Goal: Complete application form

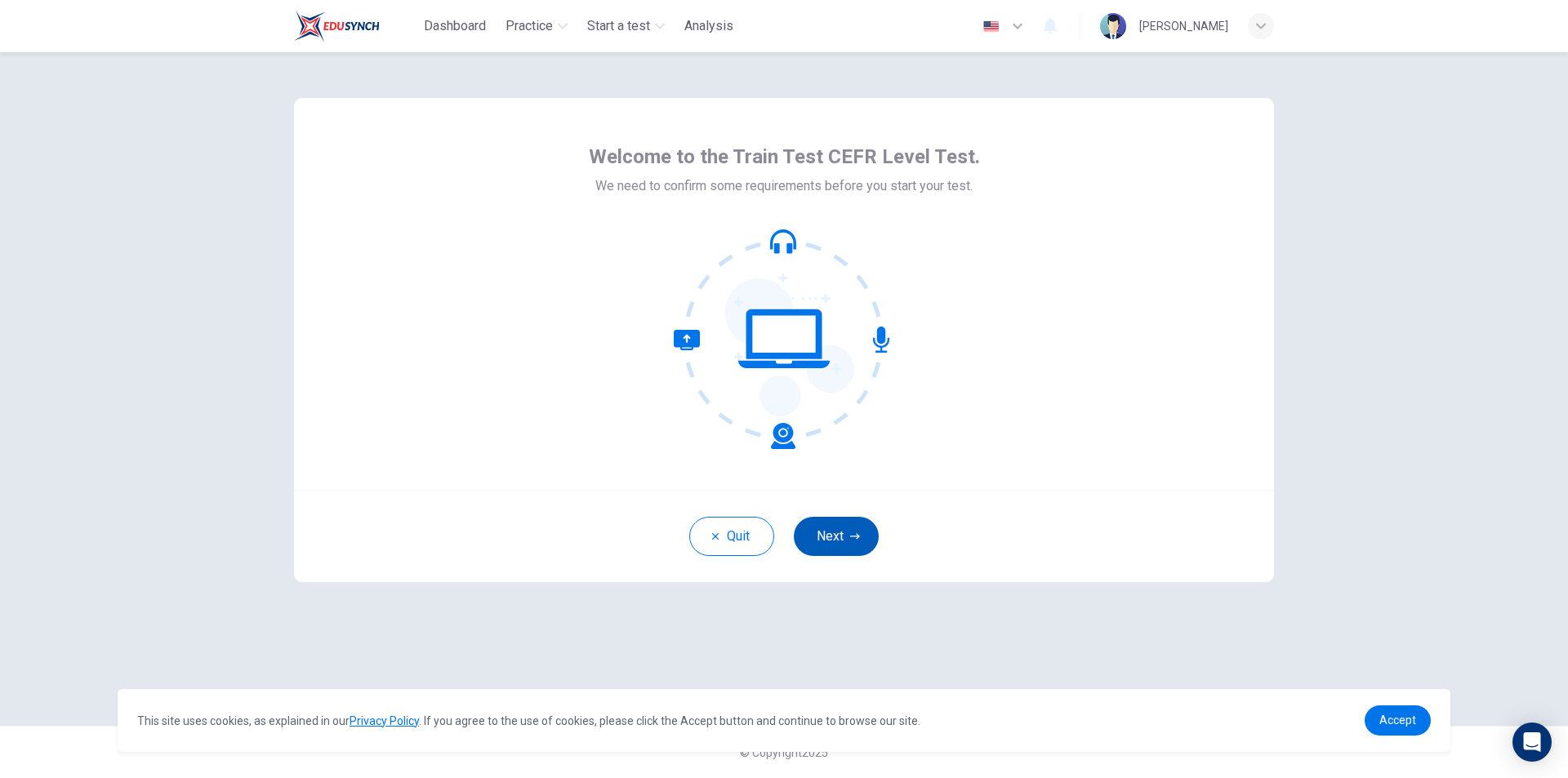
click at [857, 537] on icon "button" at bounding box center [854, 535] width 10 height 5
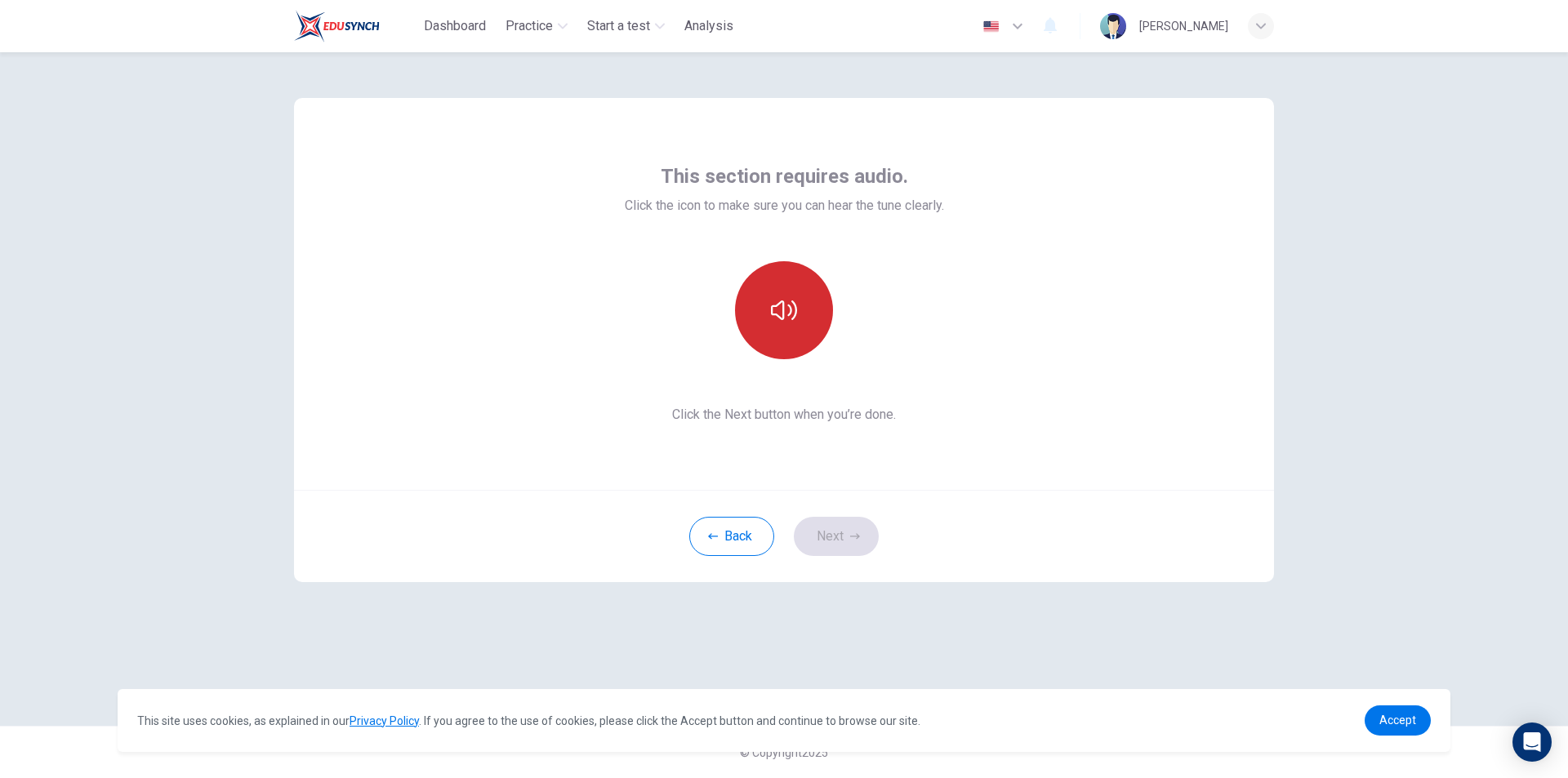
click at [786, 309] on icon "button" at bounding box center [784, 311] width 27 height 27
click at [841, 540] on button "Next" at bounding box center [836, 536] width 85 height 39
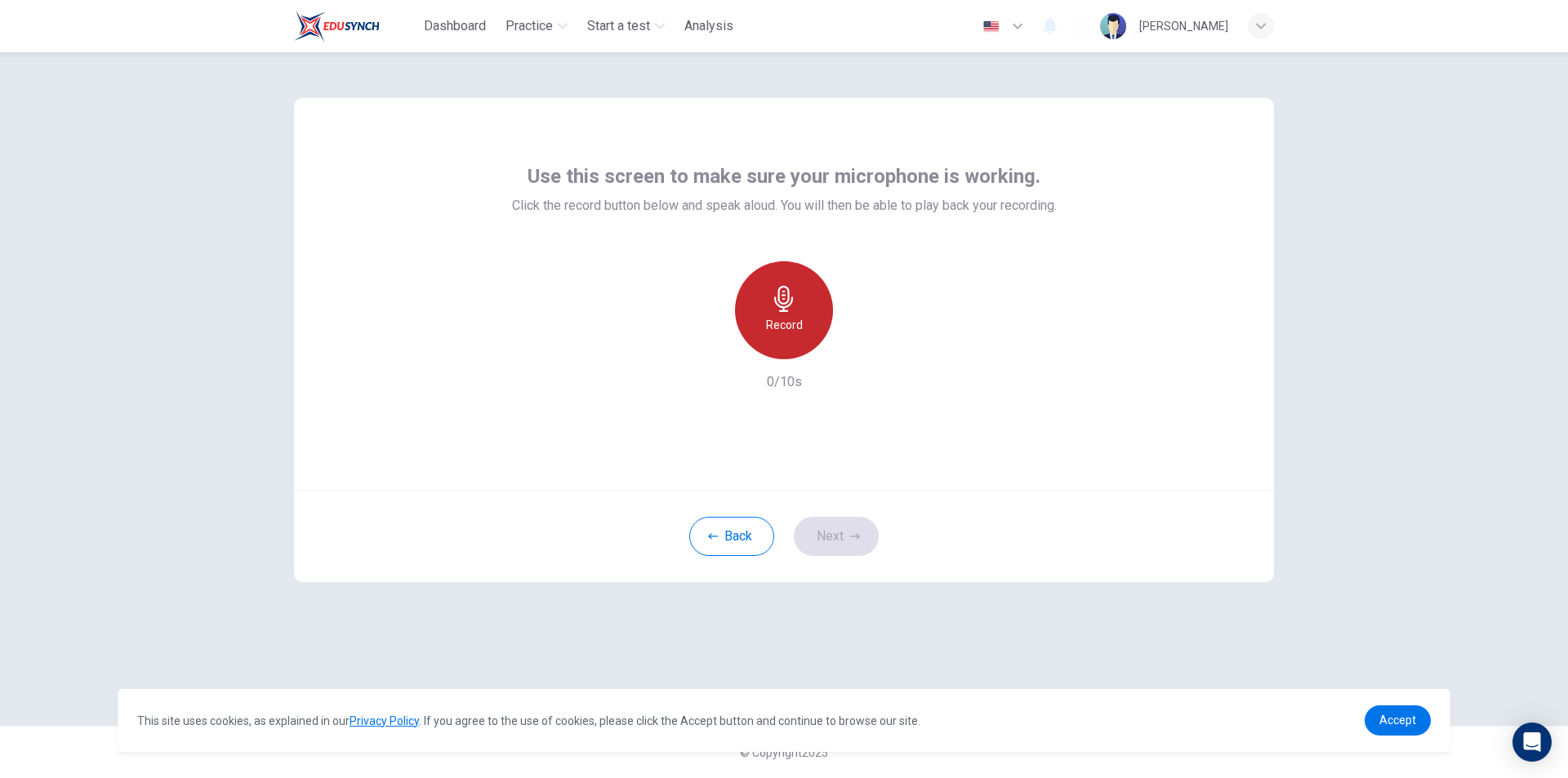
click at [791, 309] on icon "button" at bounding box center [784, 299] width 27 height 27
click at [796, 313] on div "Stop" at bounding box center [784, 310] width 98 height 98
click at [861, 347] on icon "button" at bounding box center [860, 345] width 7 height 10
click at [838, 534] on button "Next" at bounding box center [836, 536] width 85 height 39
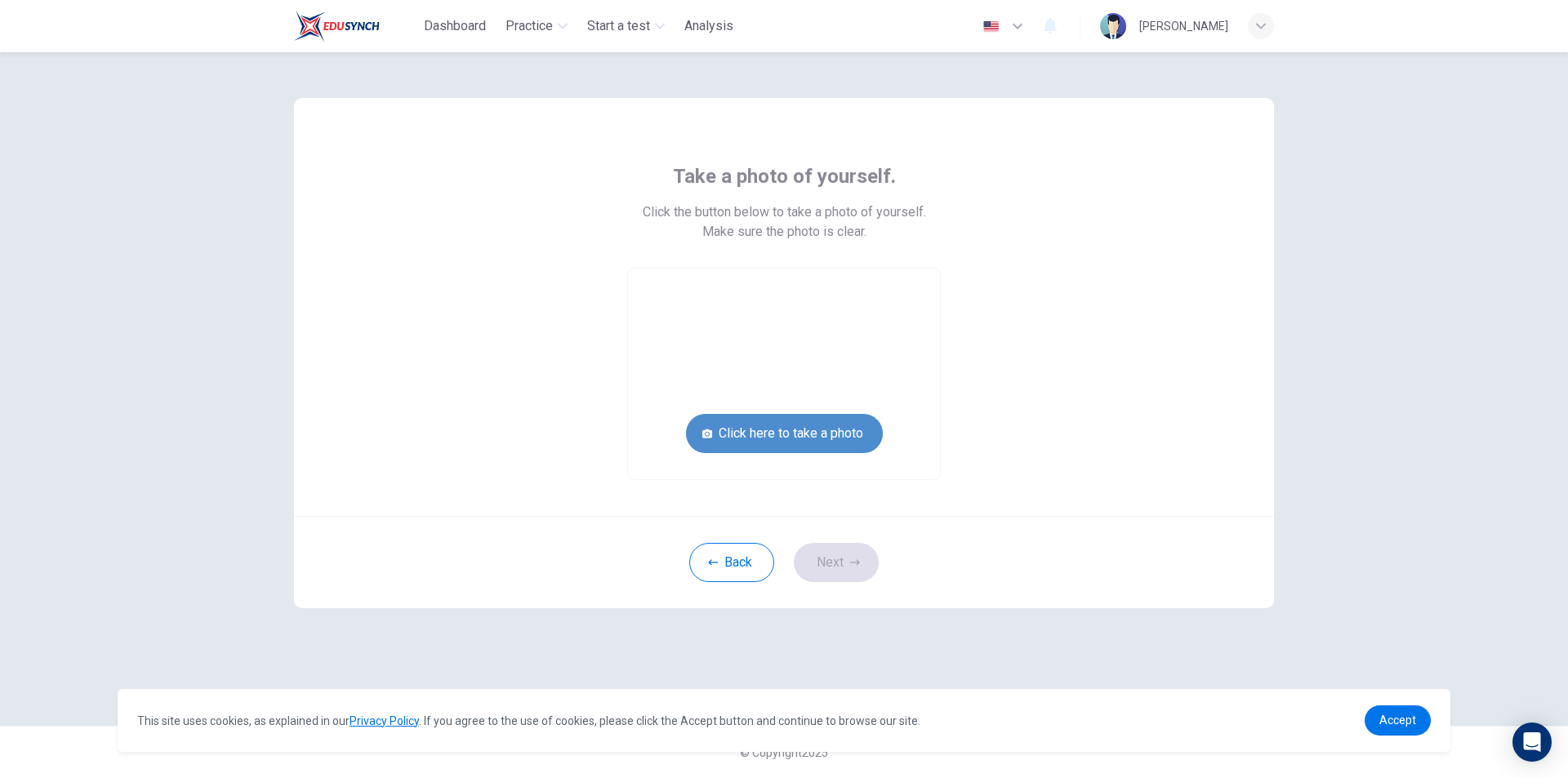
click at [807, 435] on button "Click here to take a photo" at bounding box center [784, 434] width 197 height 39
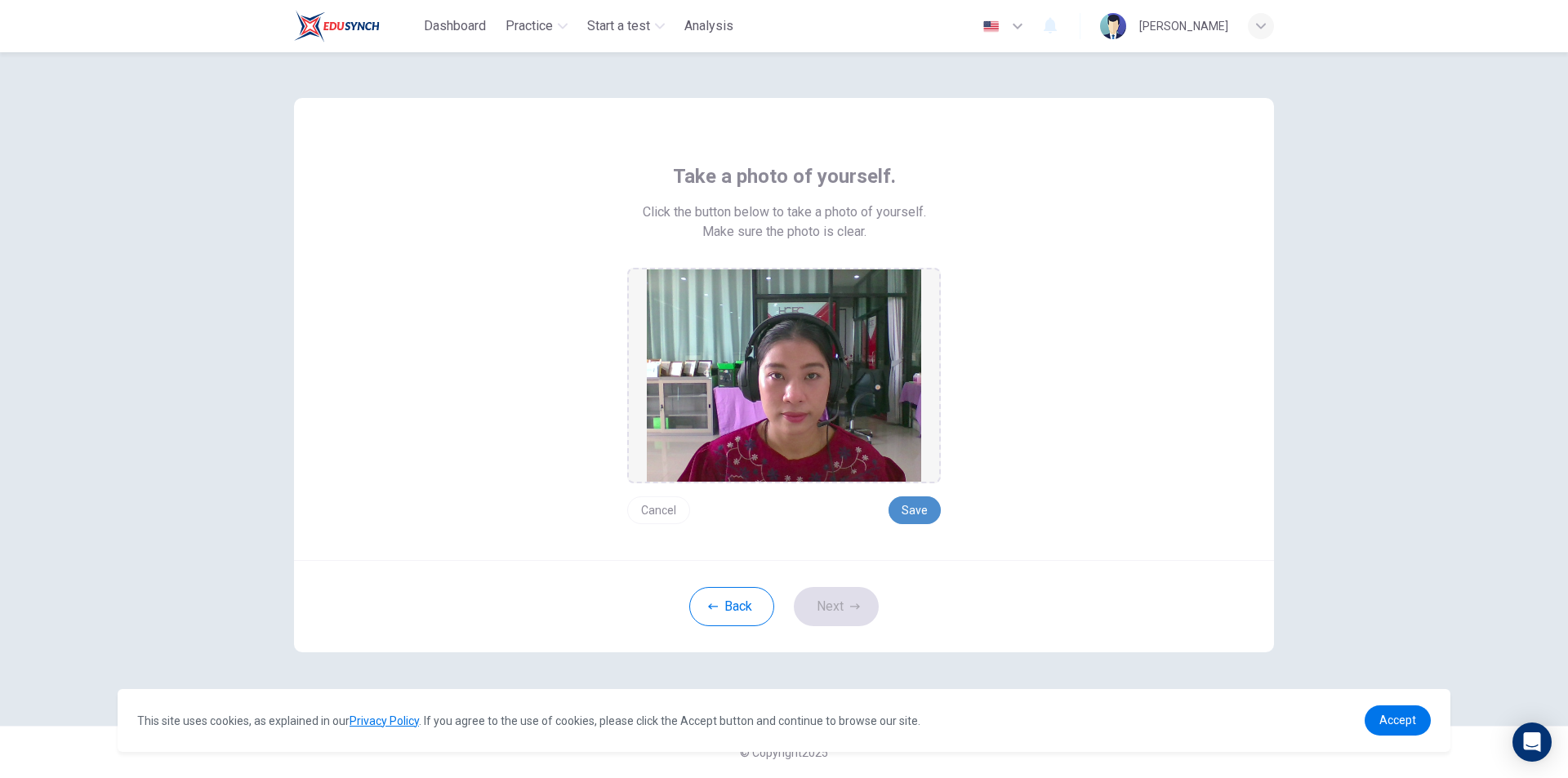
click at [908, 512] on button "Save" at bounding box center [914, 510] width 52 height 27
click at [856, 607] on icon "button" at bounding box center [854, 606] width 10 height 10
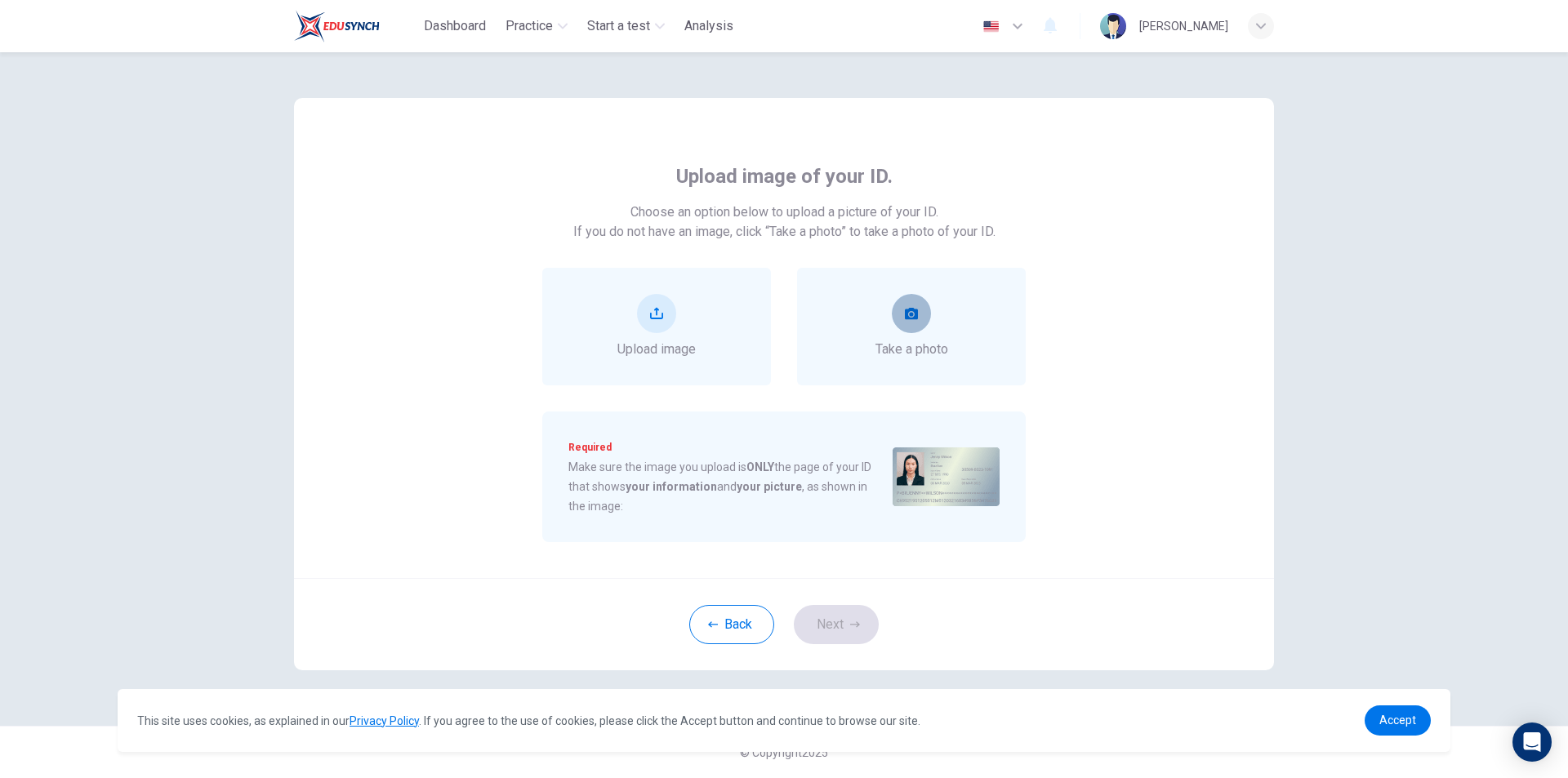
click at [921, 311] on button "take photo" at bounding box center [911, 313] width 39 height 39
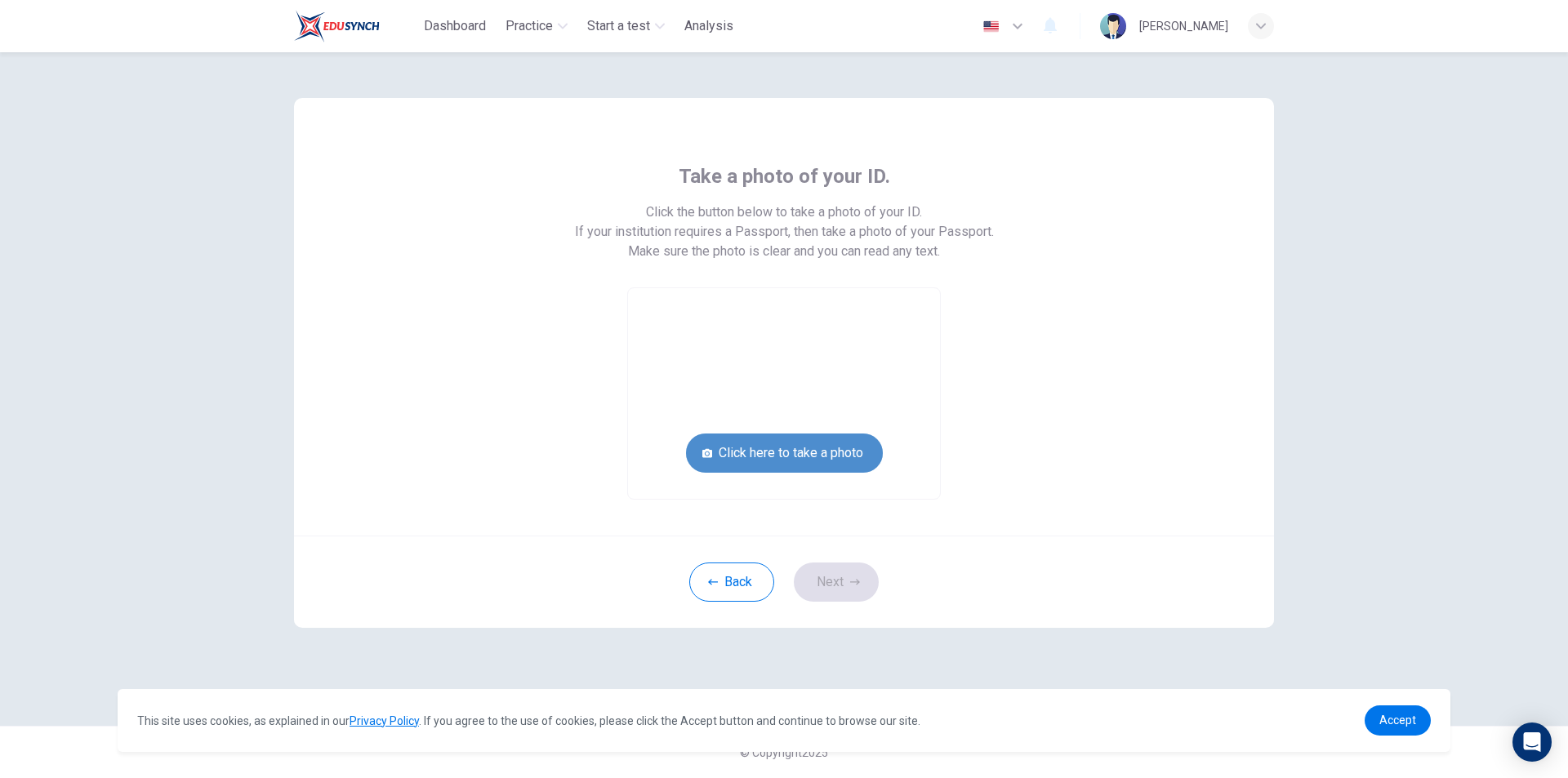
click at [815, 449] on button "Click here to take a photo" at bounding box center [784, 453] width 197 height 39
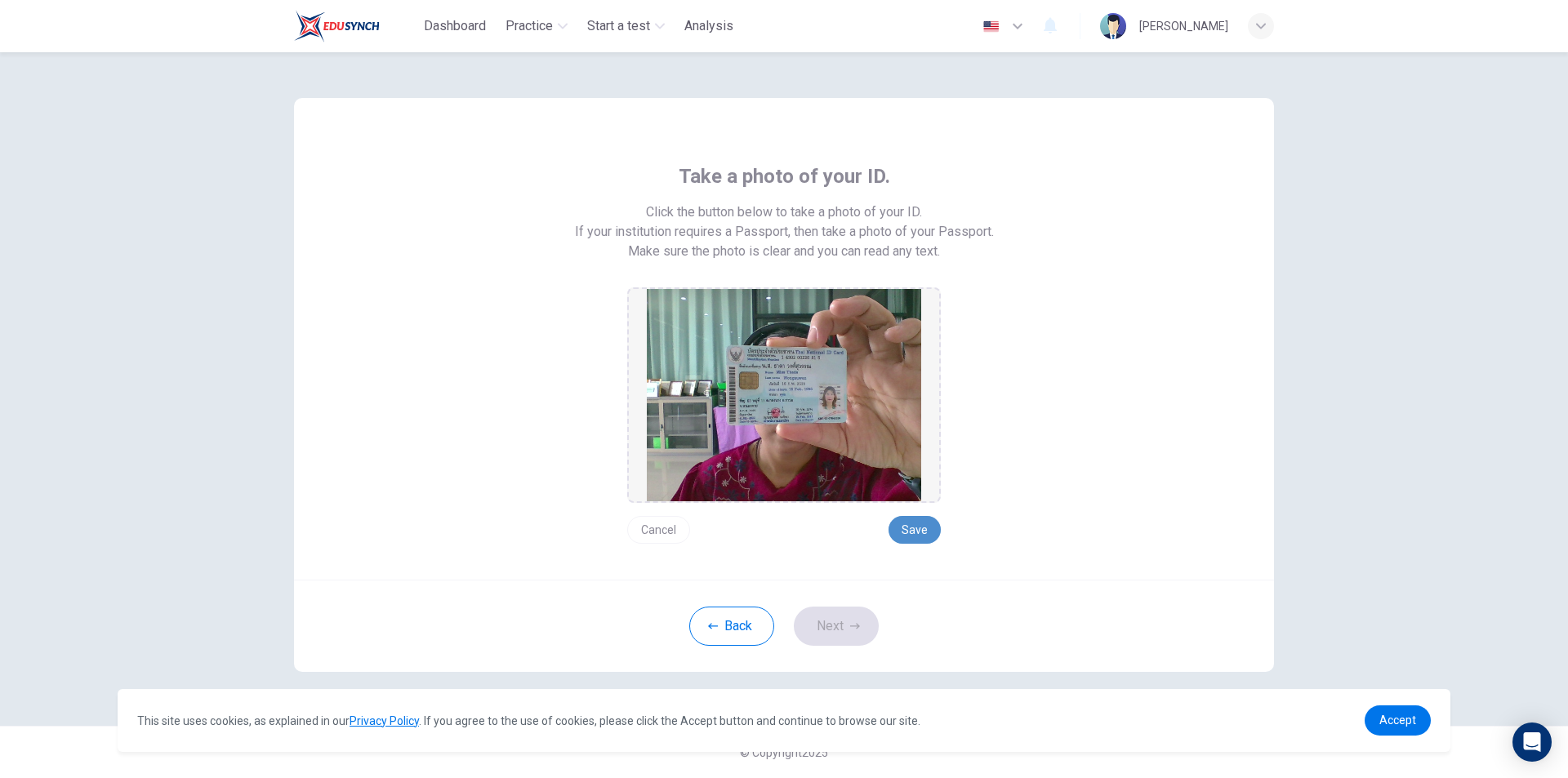
click at [916, 525] on button "Save" at bounding box center [914, 529] width 52 height 27
click at [830, 620] on button "Next" at bounding box center [836, 626] width 85 height 39
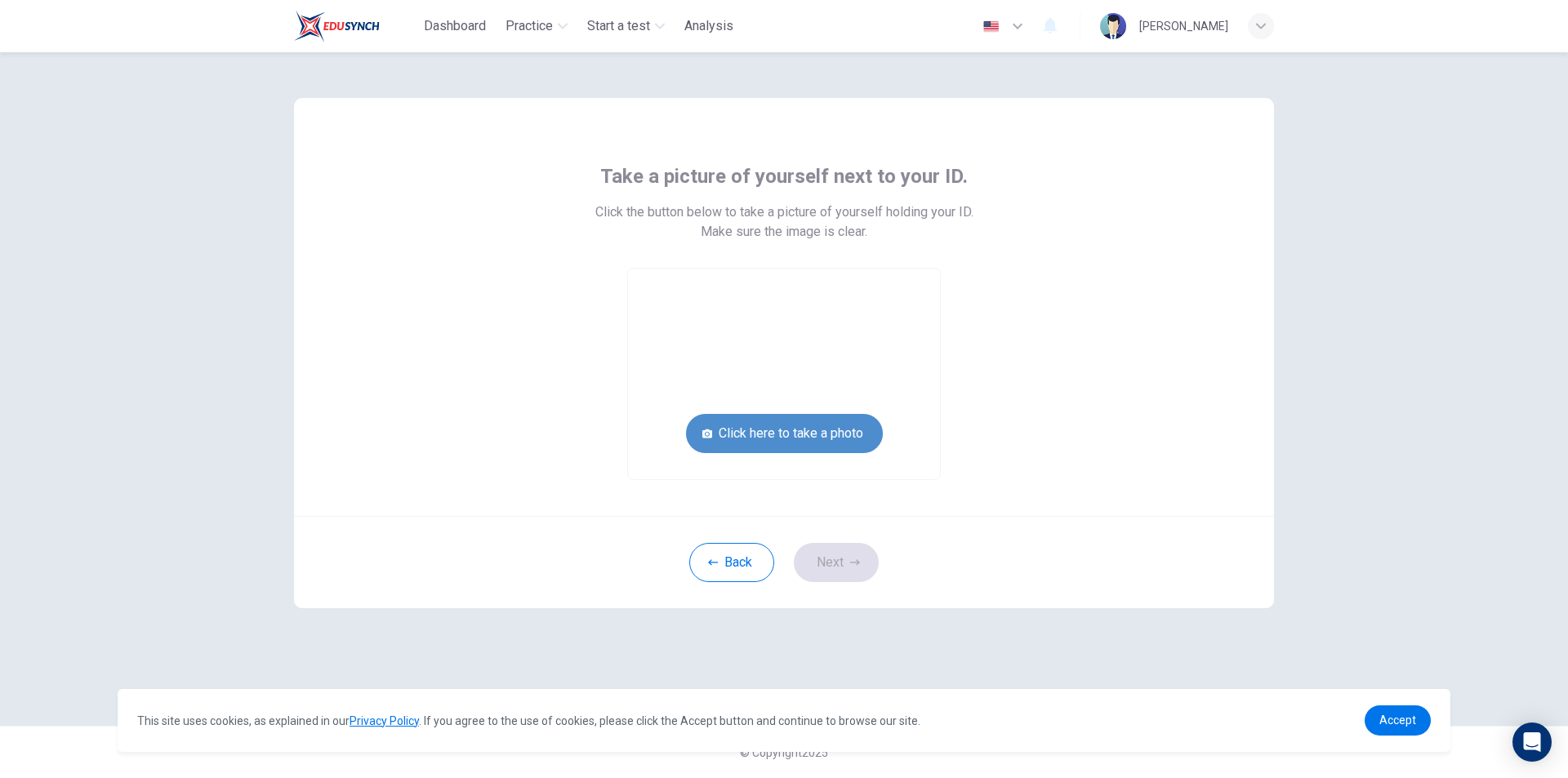
click at [825, 435] on button "Click here to take a photo" at bounding box center [784, 434] width 197 height 39
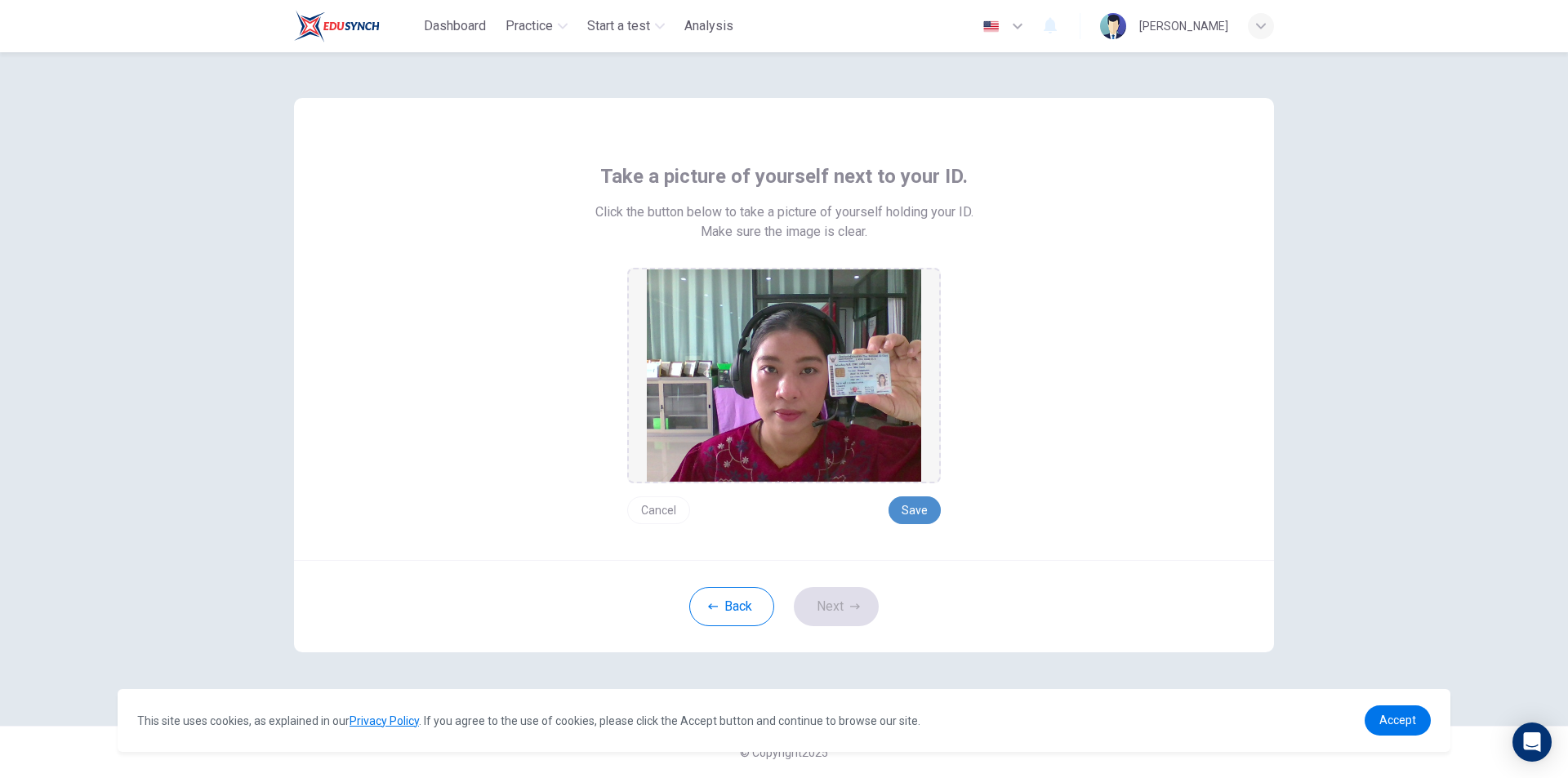
click at [915, 512] on button "Save" at bounding box center [914, 510] width 52 height 27
click at [840, 607] on button "Next" at bounding box center [836, 606] width 85 height 39
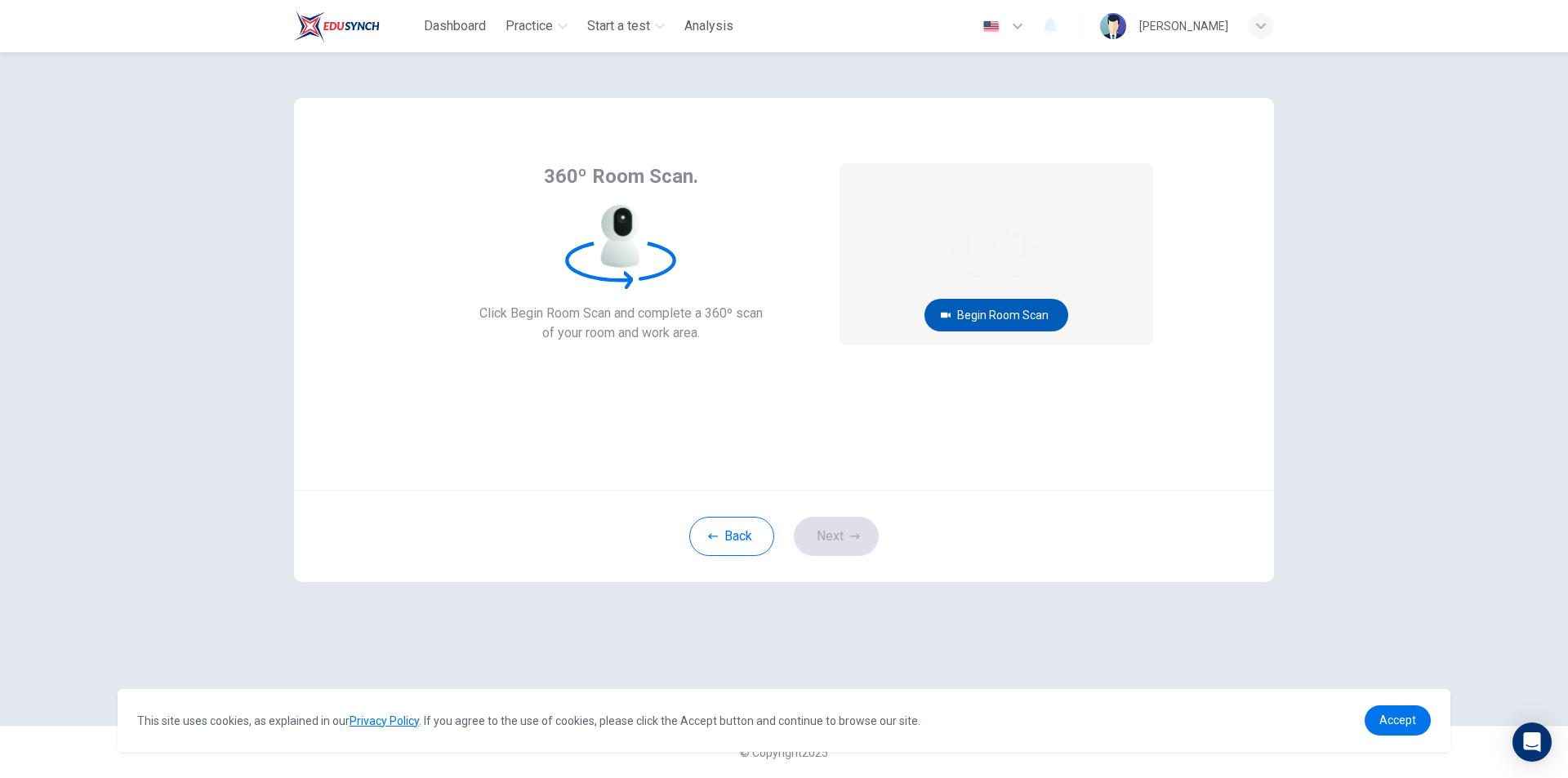
click at [960, 310] on button "Begin Room Scan" at bounding box center [996, 315] width 143 height 33
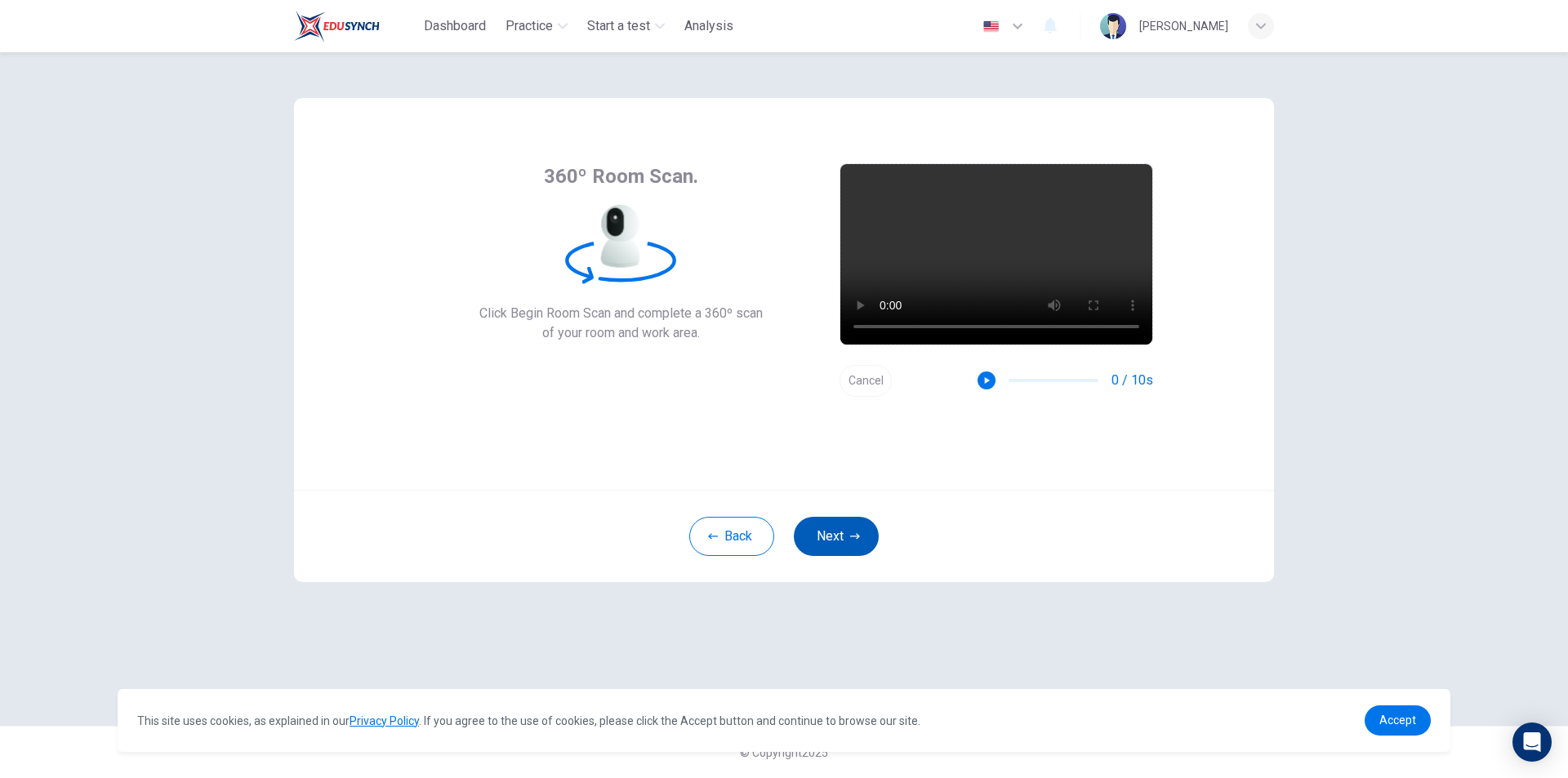
click at [839, 535] on button "Next" at bounding box center [836, 536] width 85 height 39
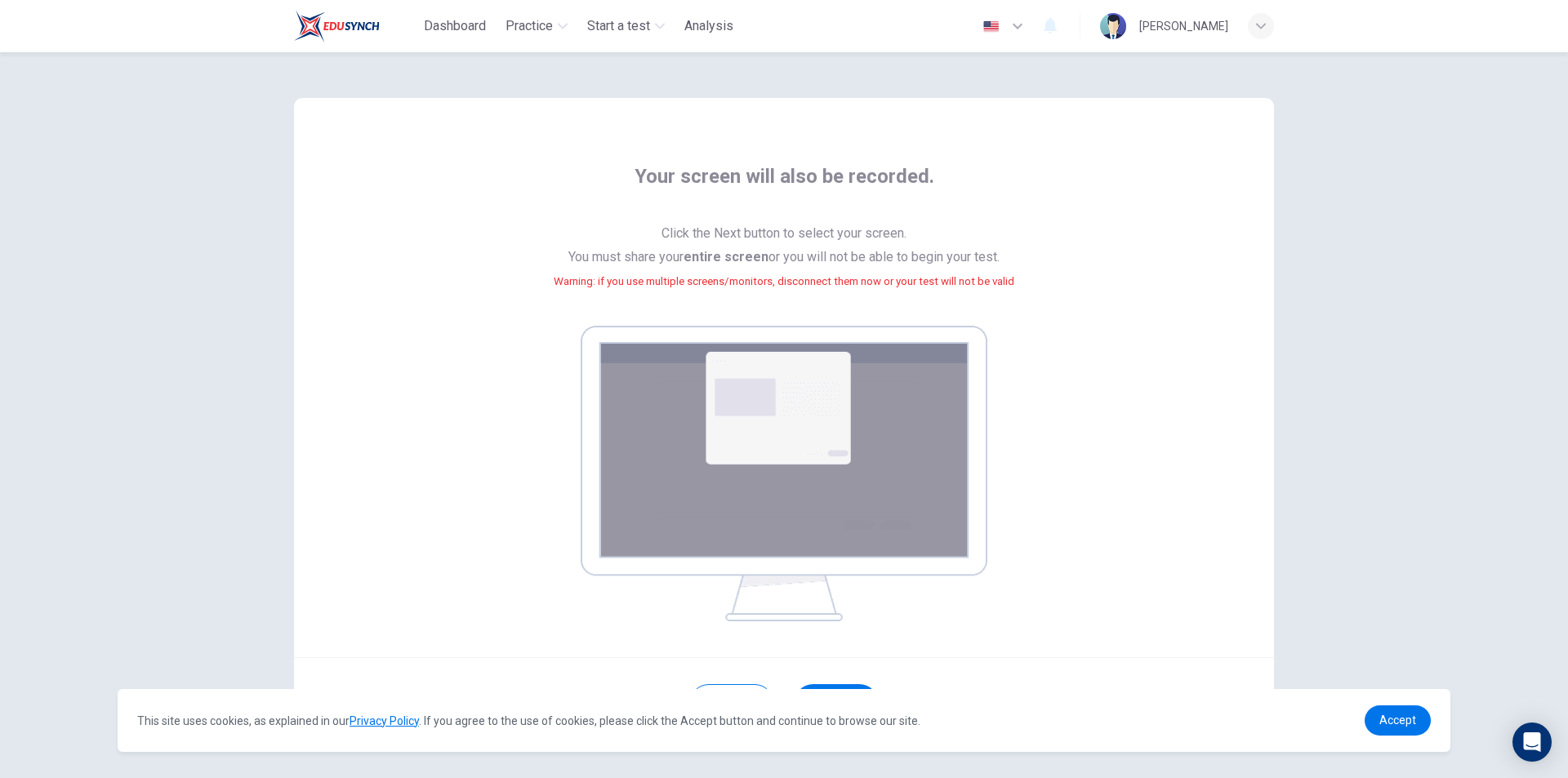
scroll to position [68, 0]
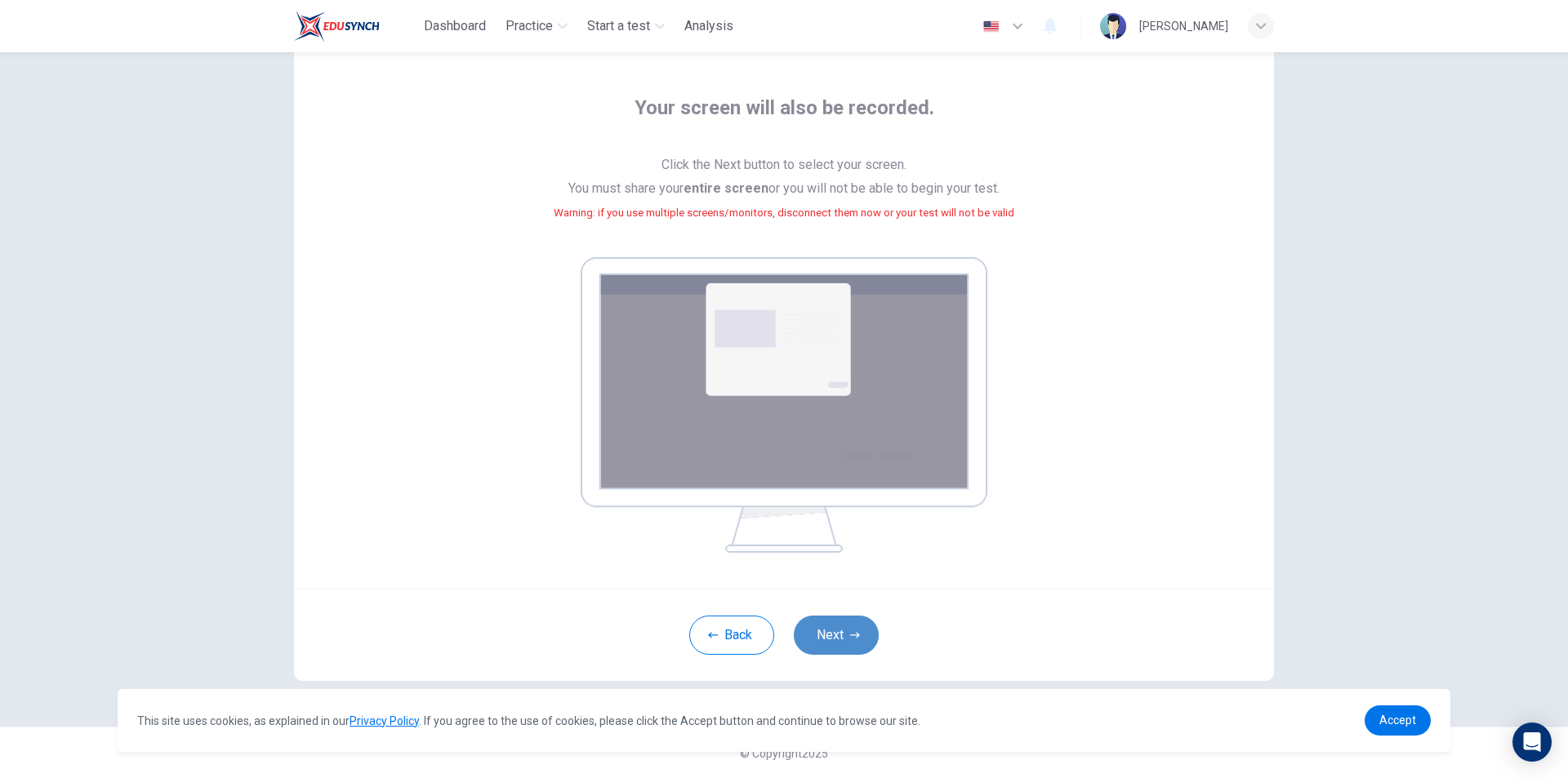
click at [823, 631] on button "Next" at bounding box center [836, 635] width 85 height 39
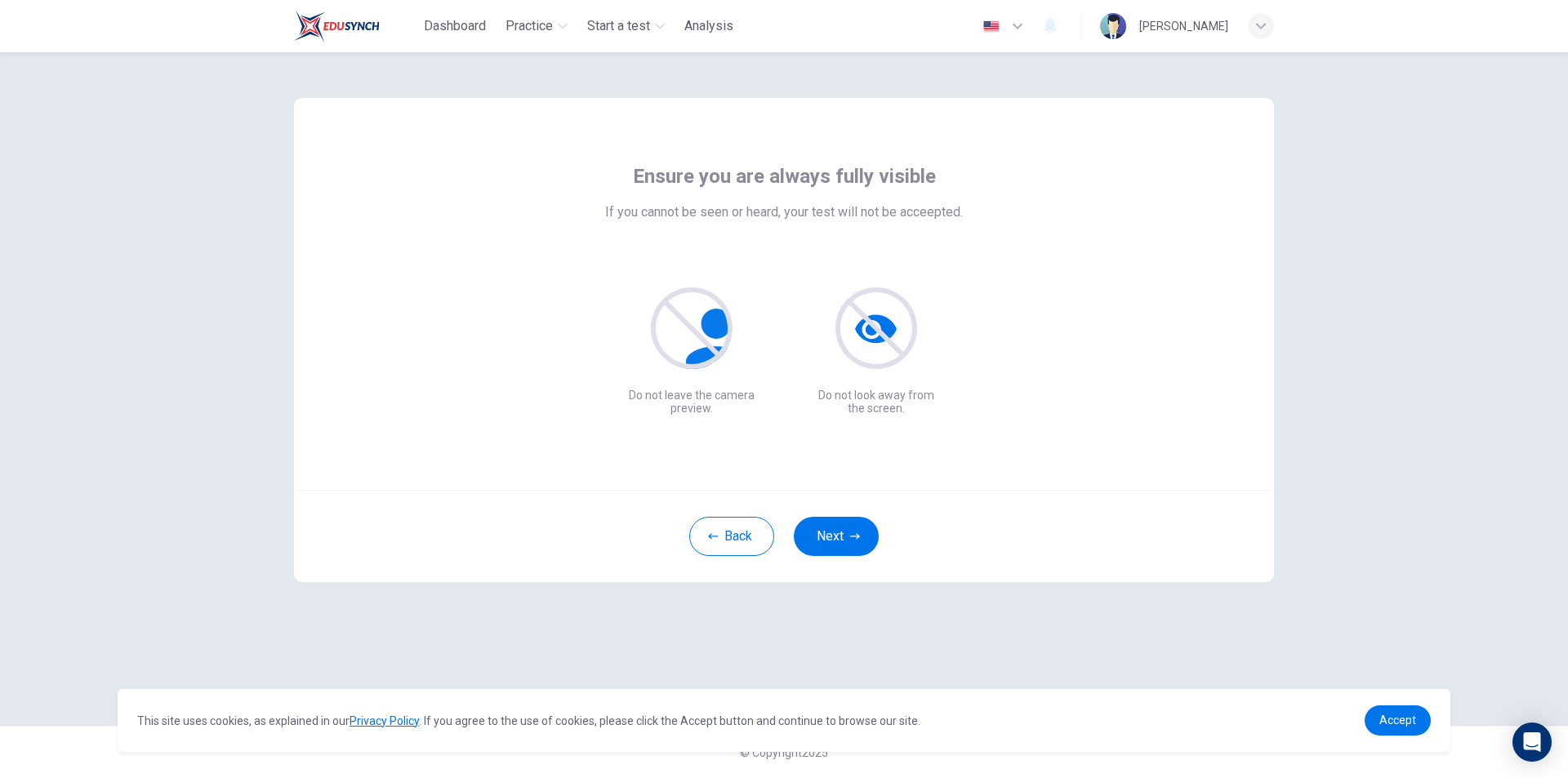
scroll to position [0, 0]
click at [856, 542] on button "Next" at bounding box center [836, 536] width 85 height 39
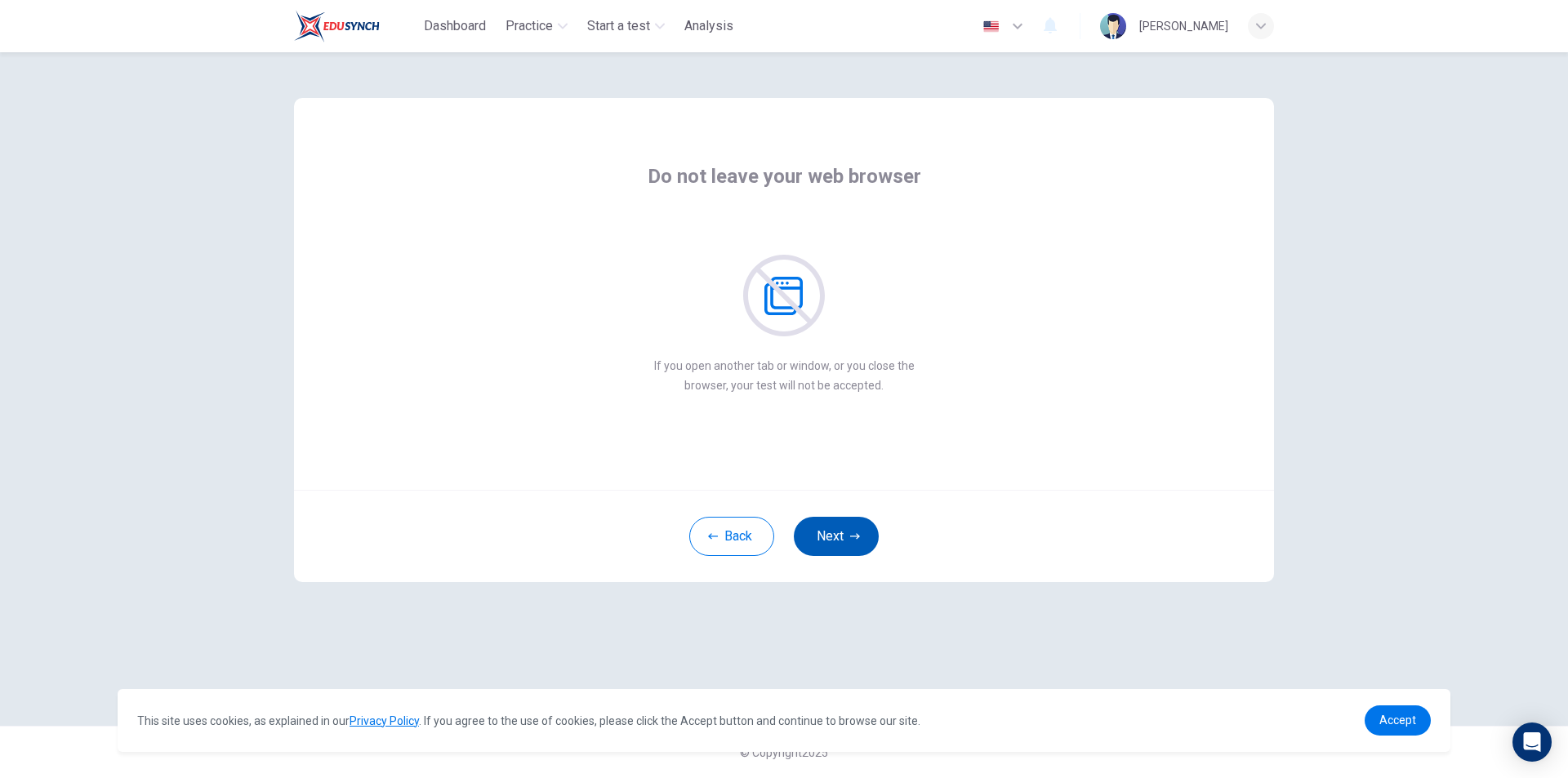
click at [855, 536] on icon "button" at bounding box center [854, 535] width 10 height 5
click at [855, 537] on icon "button" at bounding box center [854, 535] width 10 height 10
click at [857, 540] on icon "button" at bounding box center [854, 535] width 10 height 10
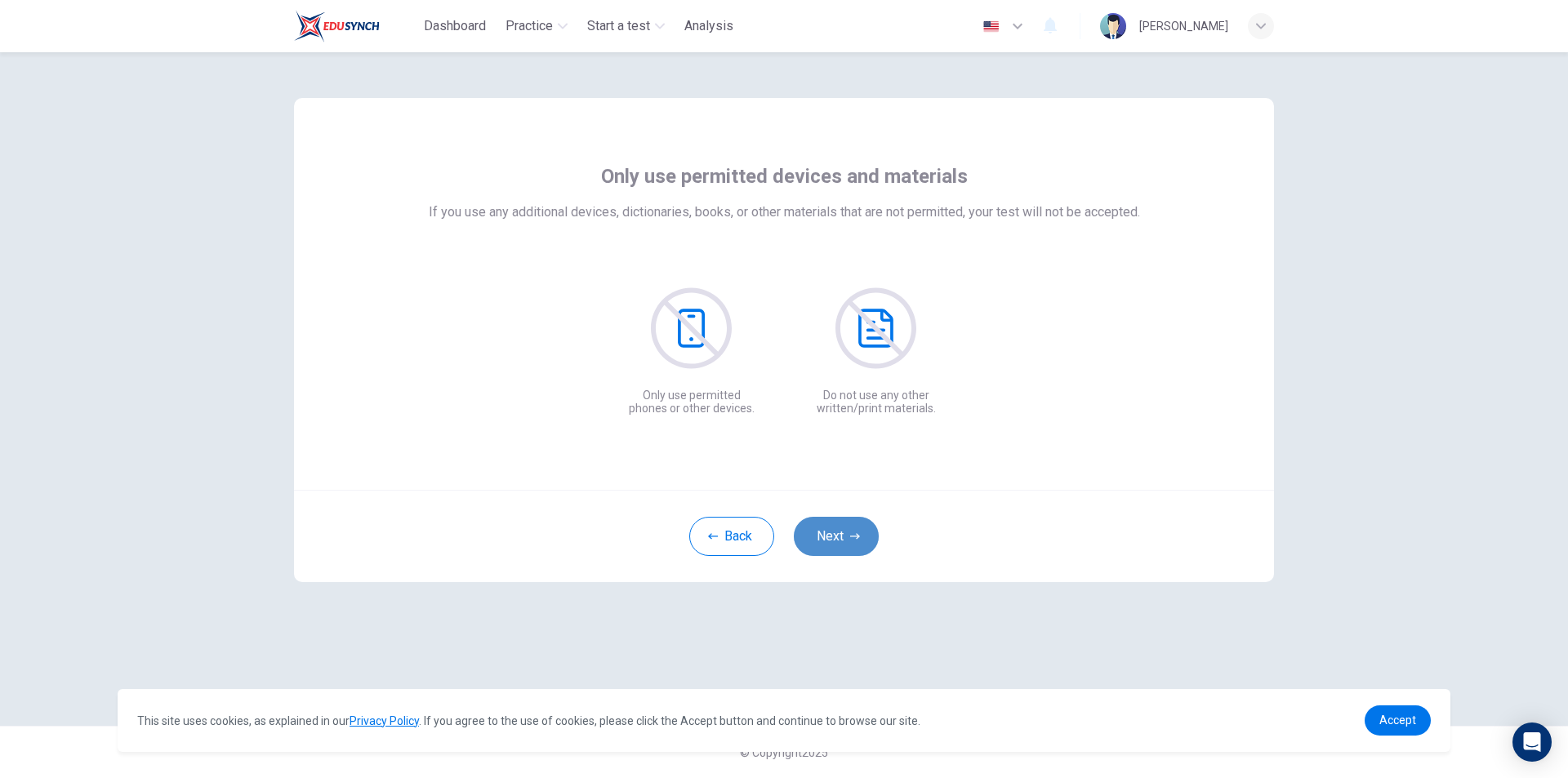
click at [858, 541] on button "Next" at bounding box center [836, 536] width 85 height 39
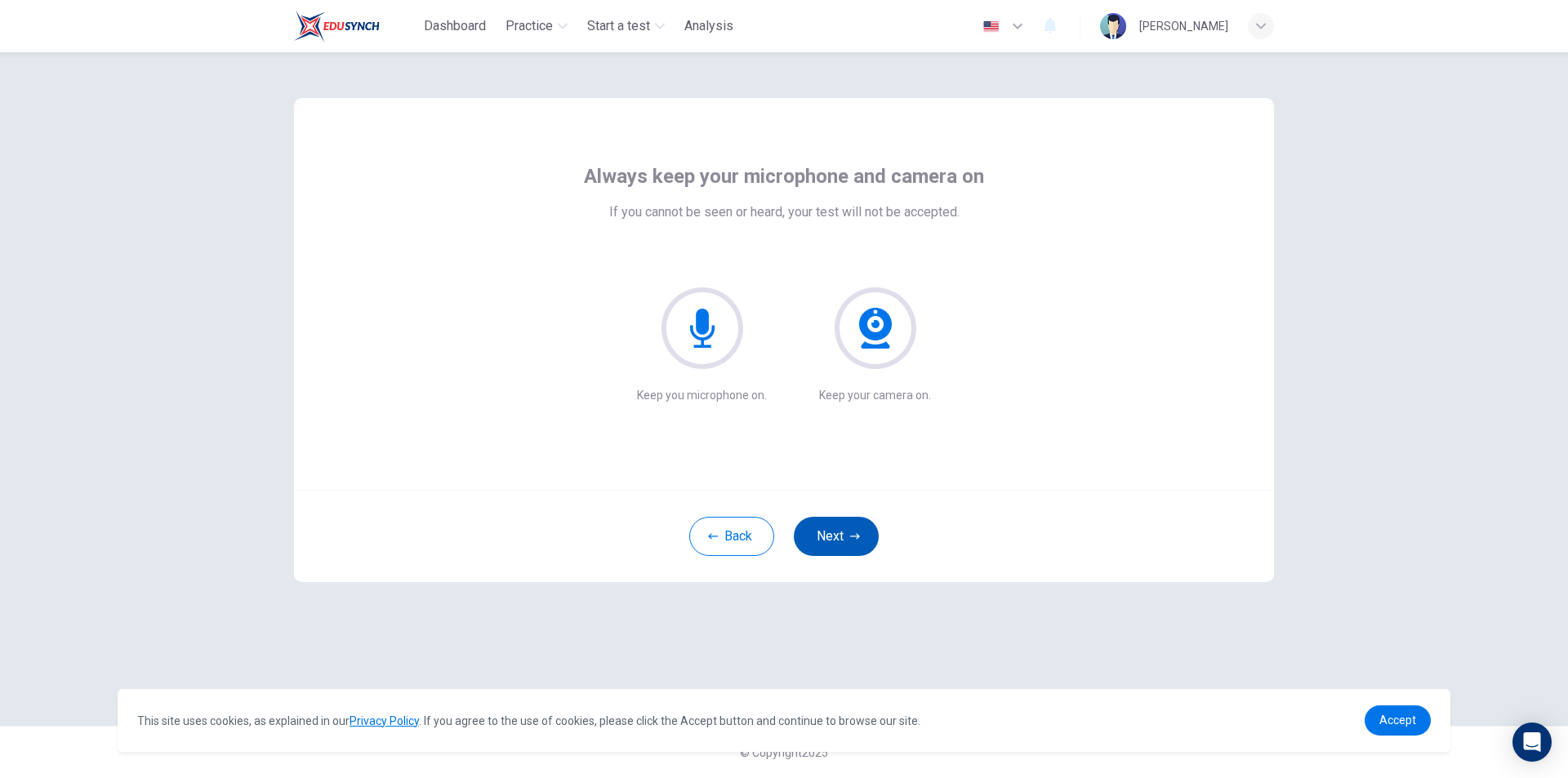
click at [858, 541] on button "Next" at bounding box center [836, 536] width 85 height 39
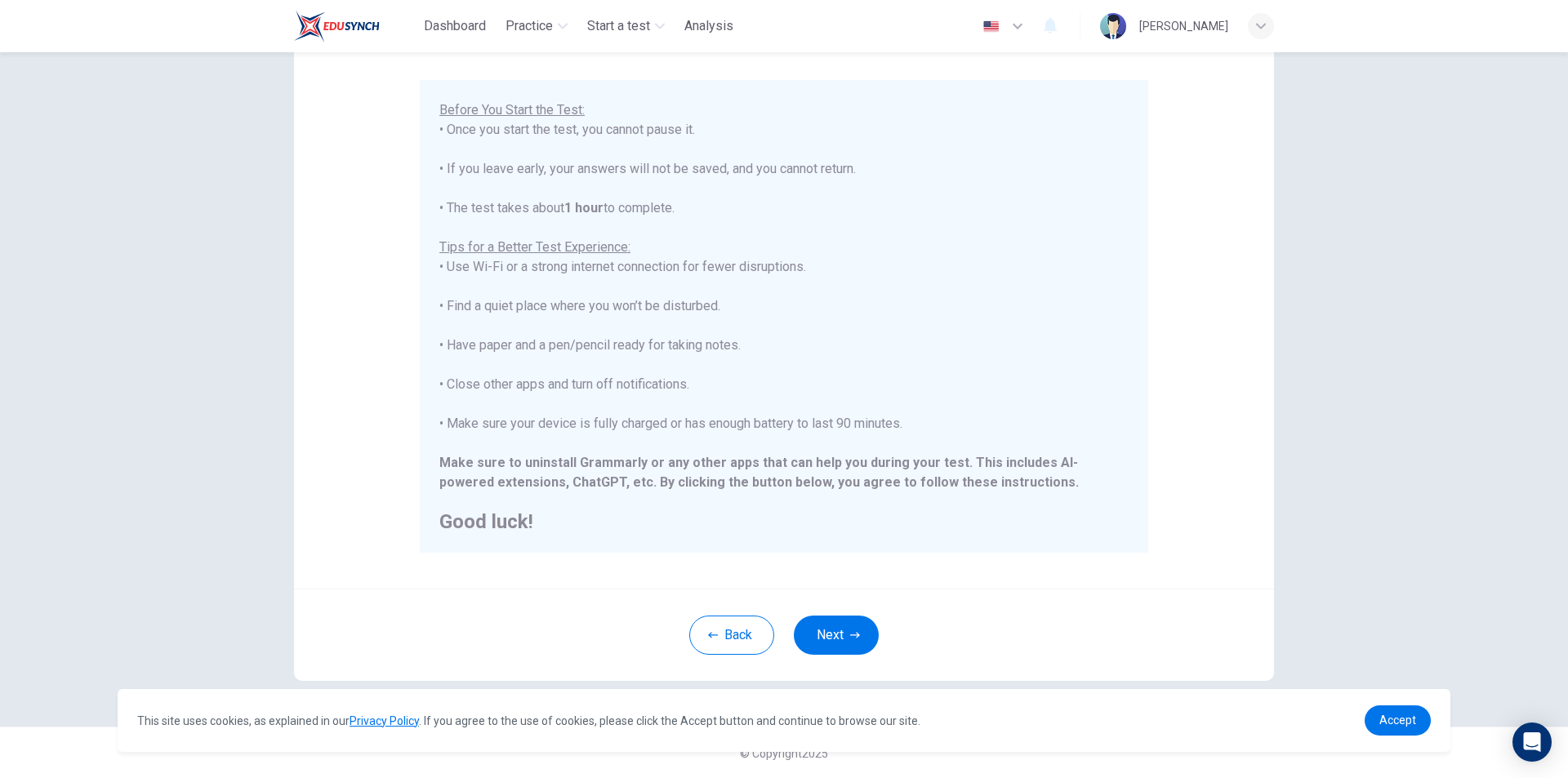
scroll to position [130, 0]
